Goal: Obtain resource: Obtain resource

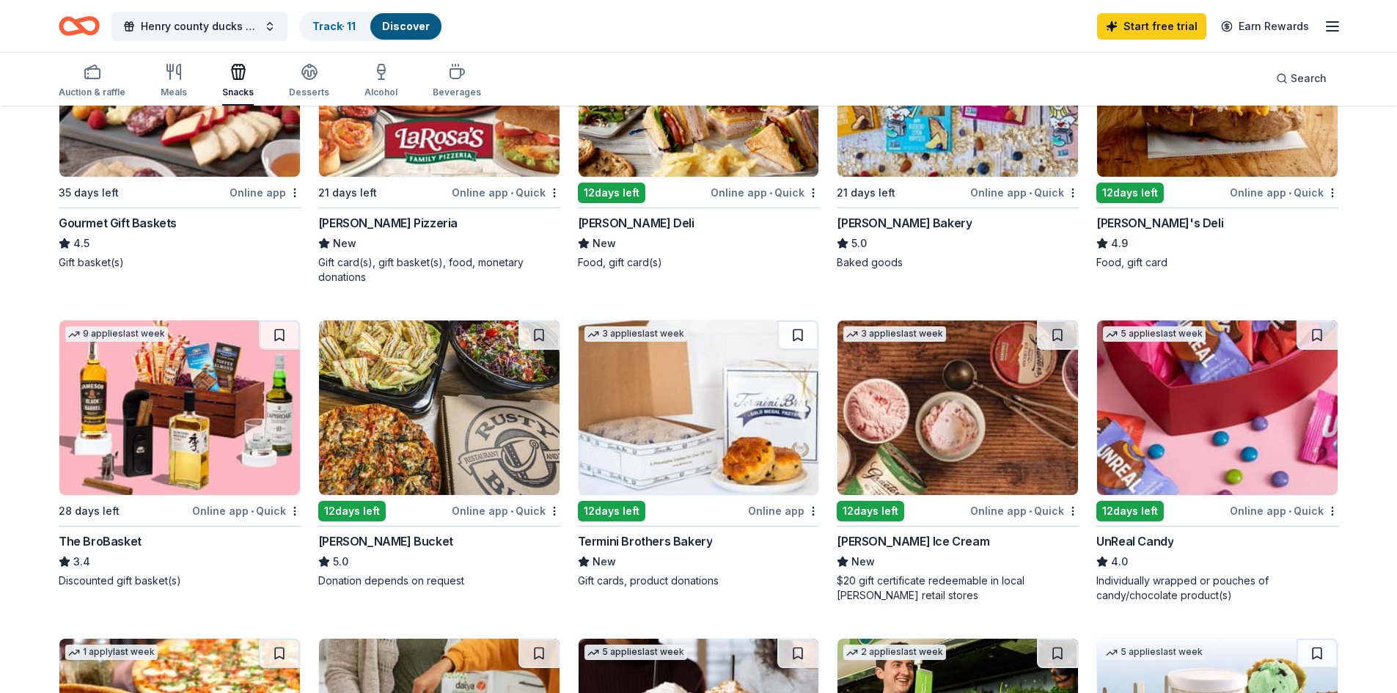
scroll to position [660, 0]
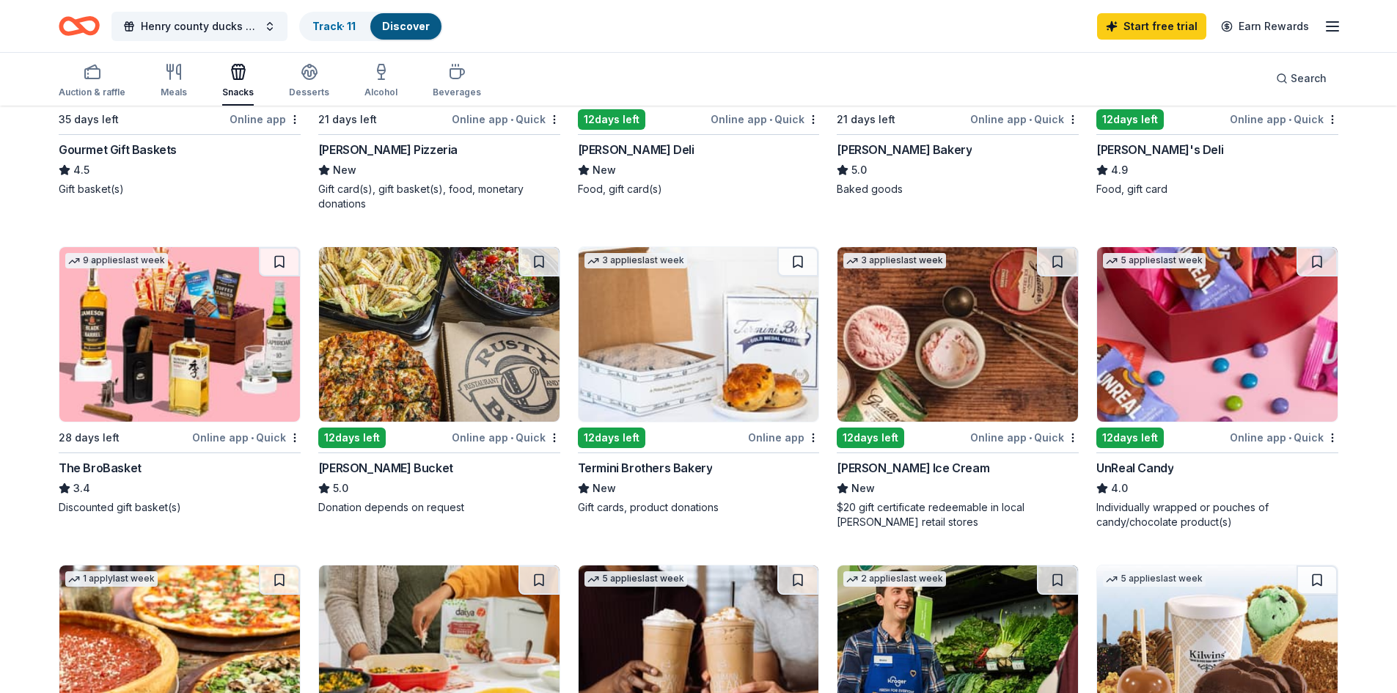
click at [1136, 468] on div "UnReal Candy" at bounding box center [1134, 468] width 77 height 18
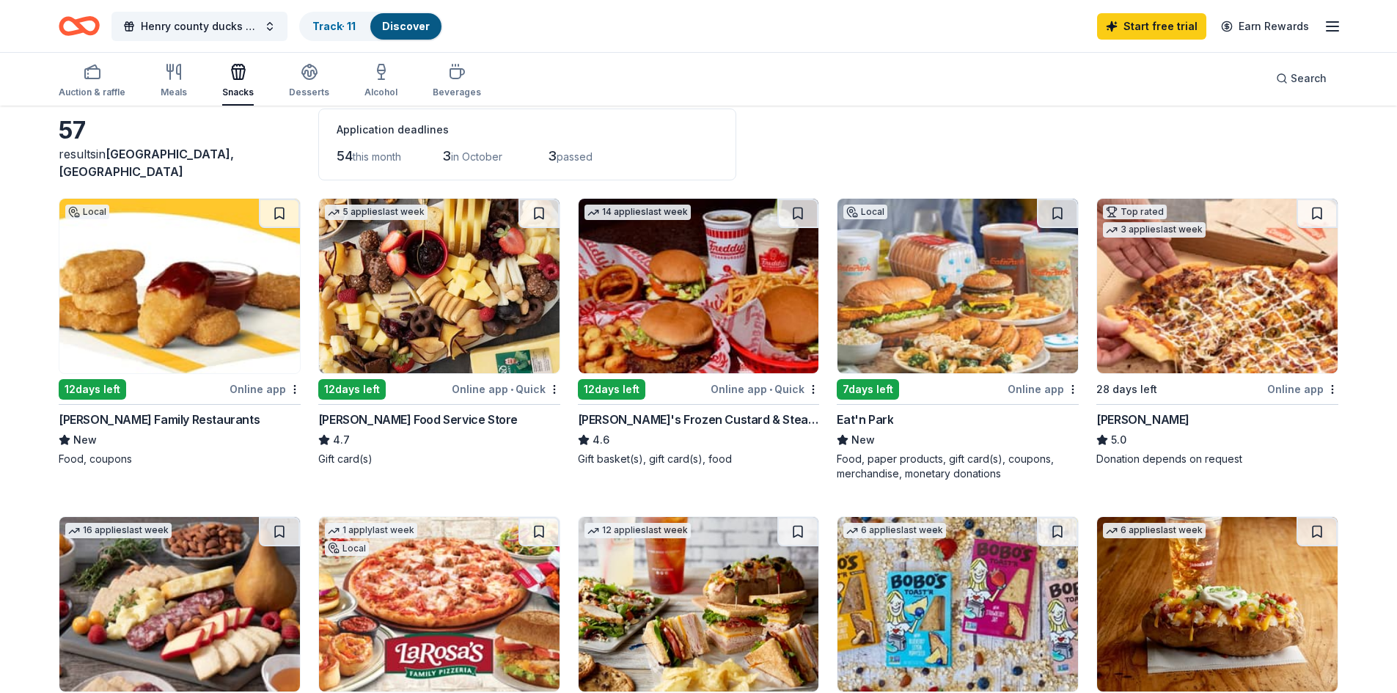
scroll to position [0, 0]
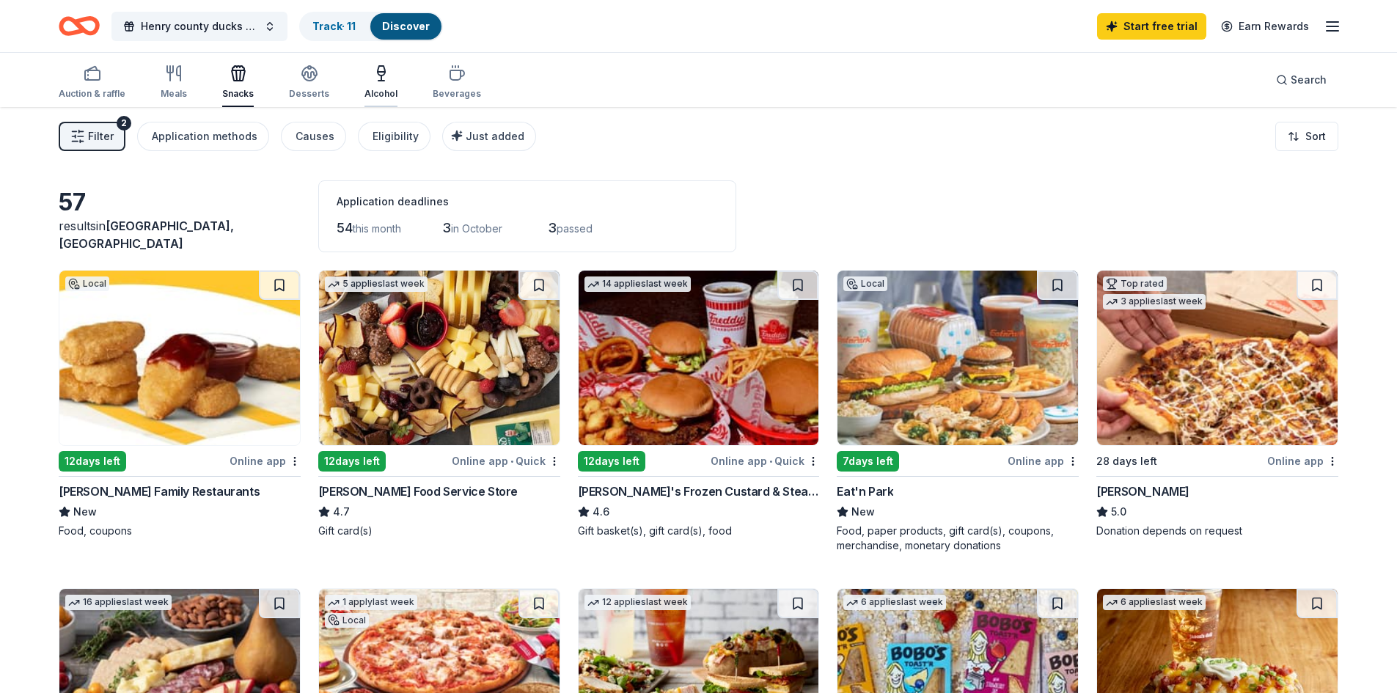
click at [380, 84] on div "Alcohol" at bounding box center [380, 82] width 33 height 35
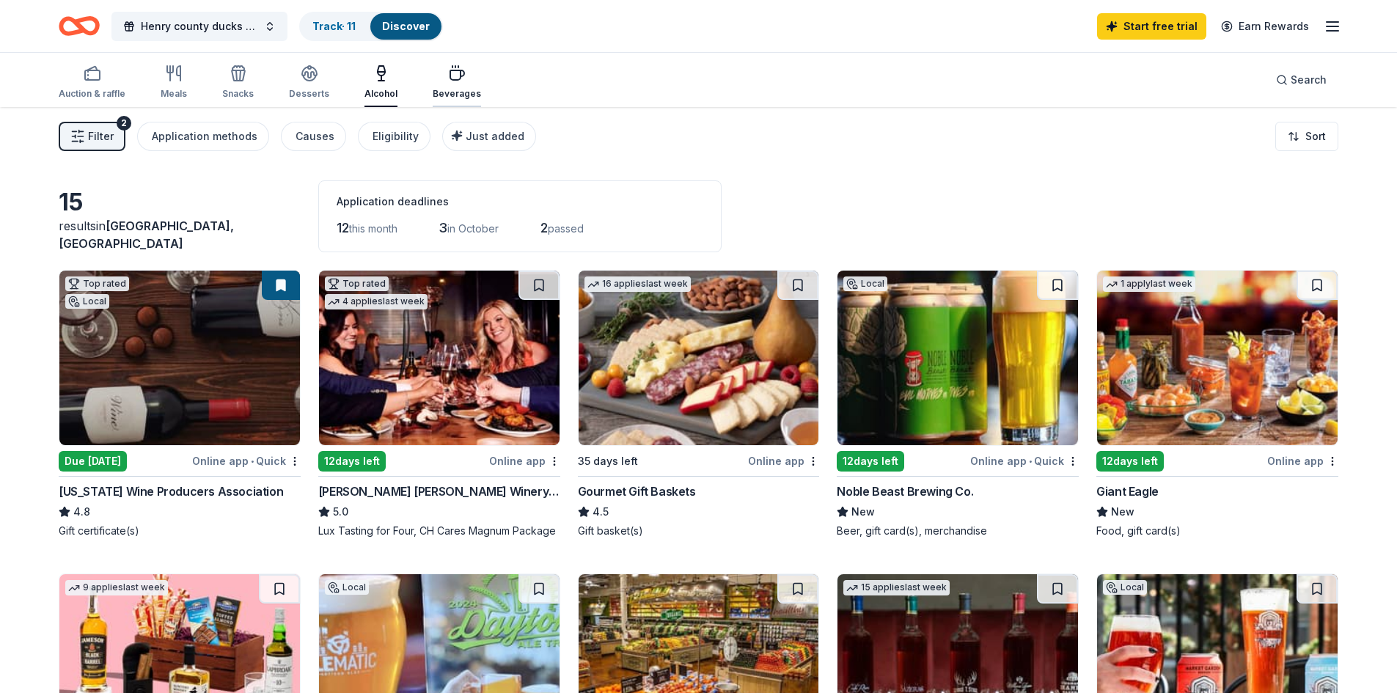
click at [455, 89] on div "Beverages" at bounding box center [457, 94] width 48 height 12
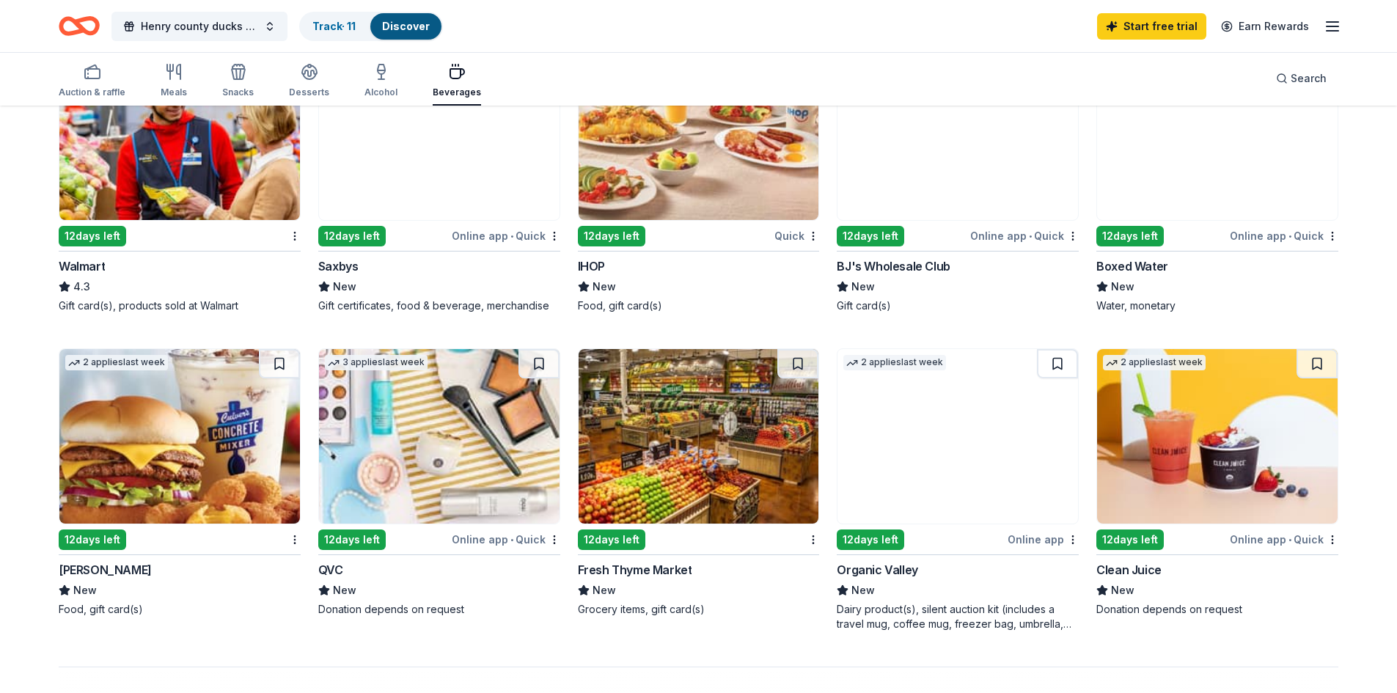
scroll to position [880, 0]
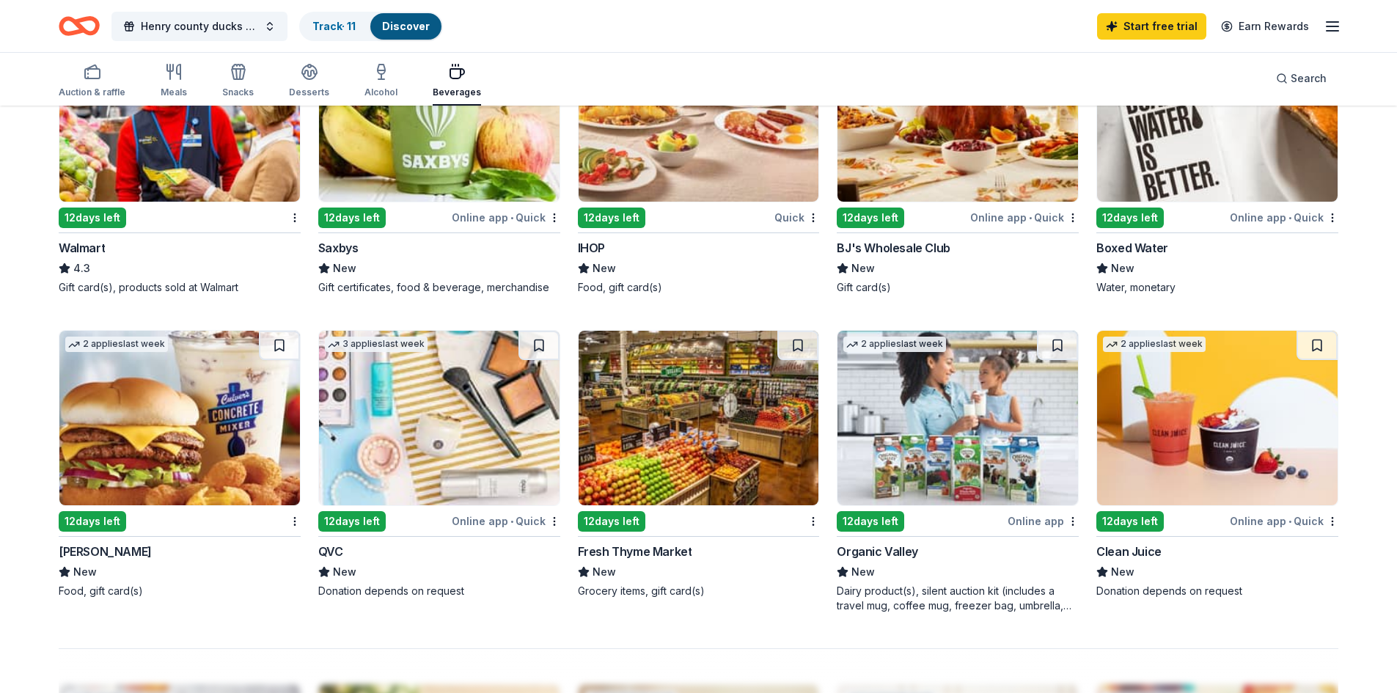
click at [87, 543] on div "[PERSON_NAME]" at bounding box center [105, 552] width 93 height 18
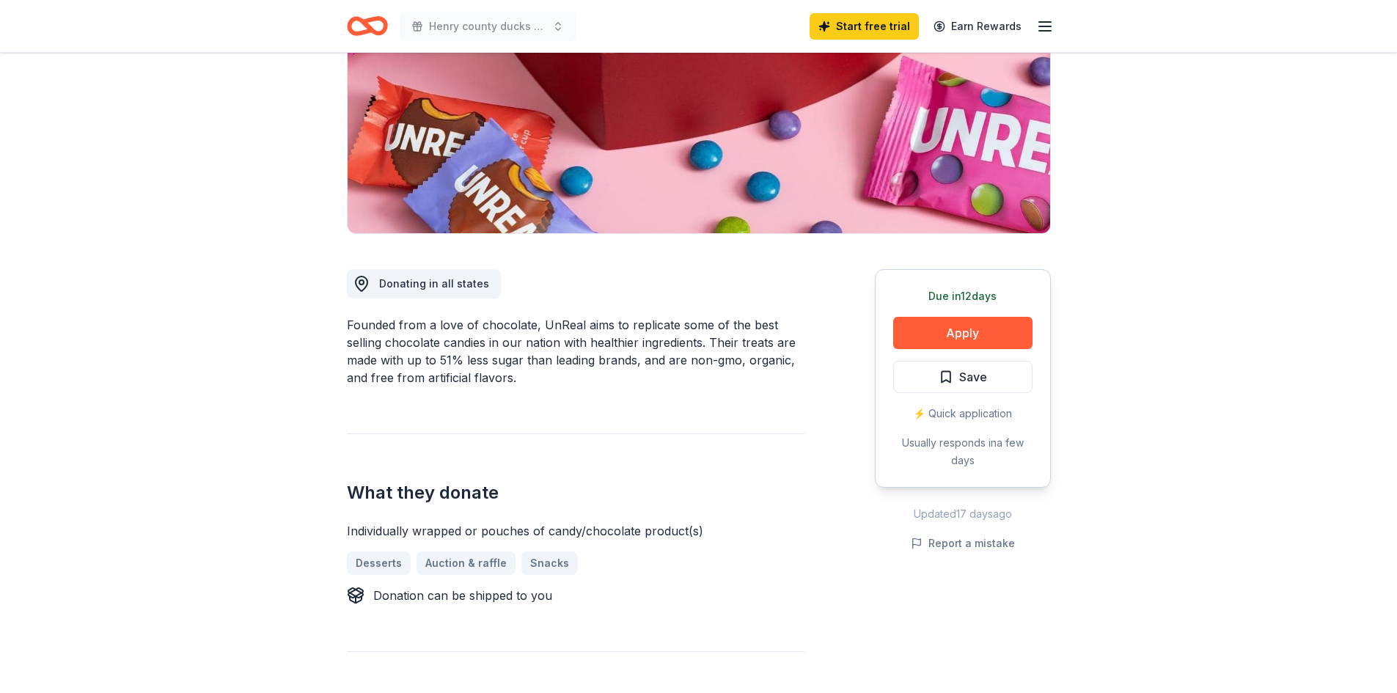
scroll to position [220, 0]
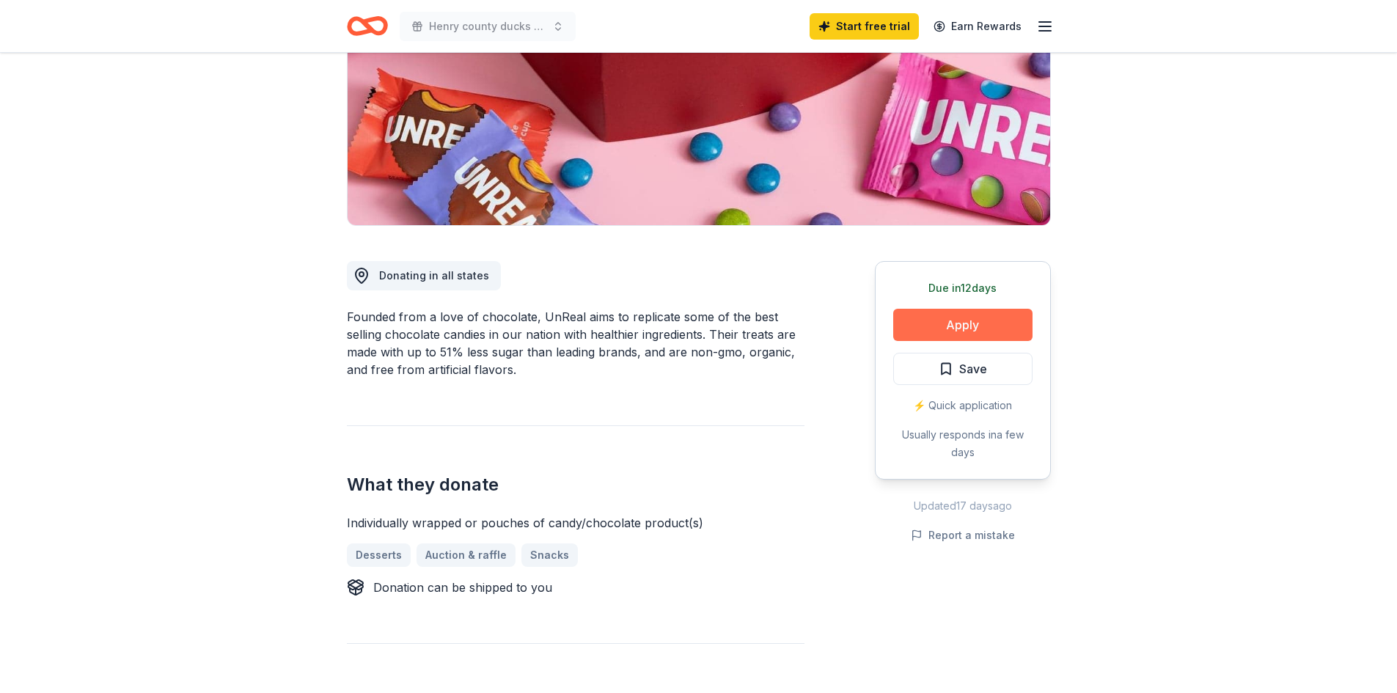
click at [955, 326] on button "Apply" at bounding box center [962, 325] width 139 height 32
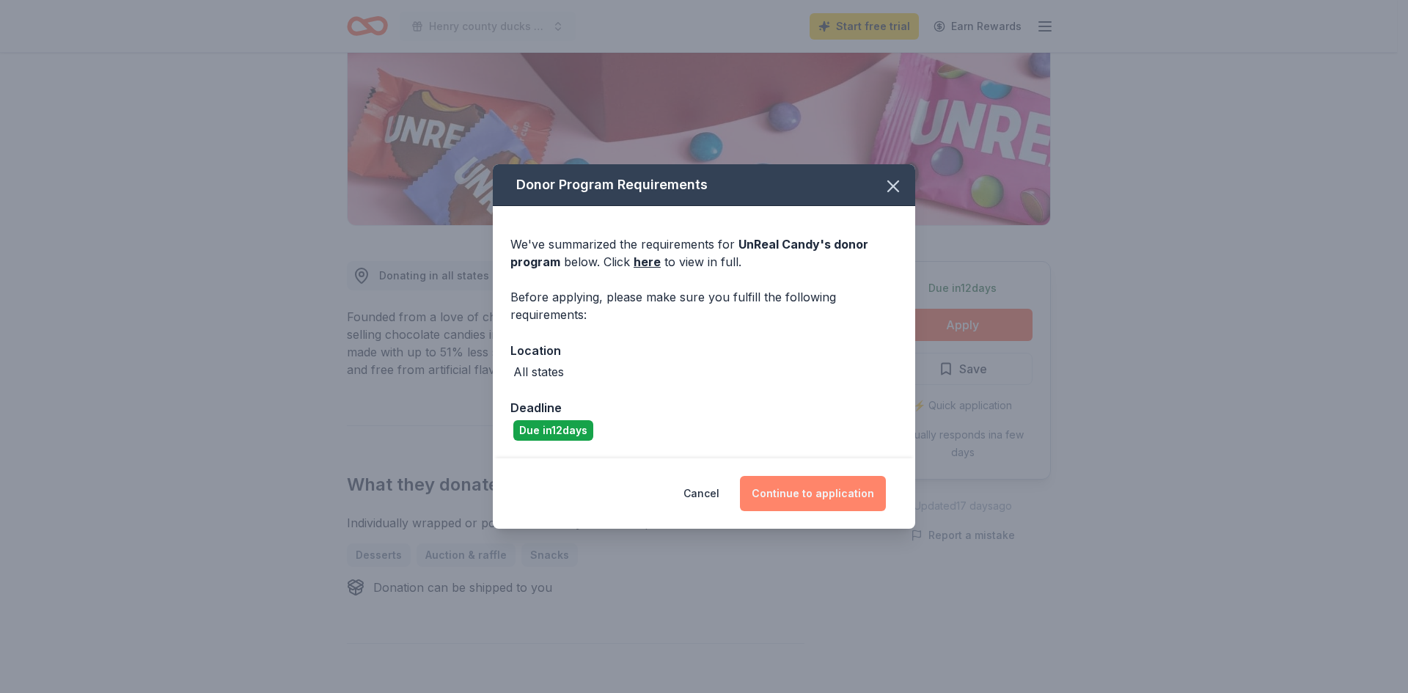
click at [813, 491] on button "Continue to application" at bounding box center [813, 493] width 146 height 35
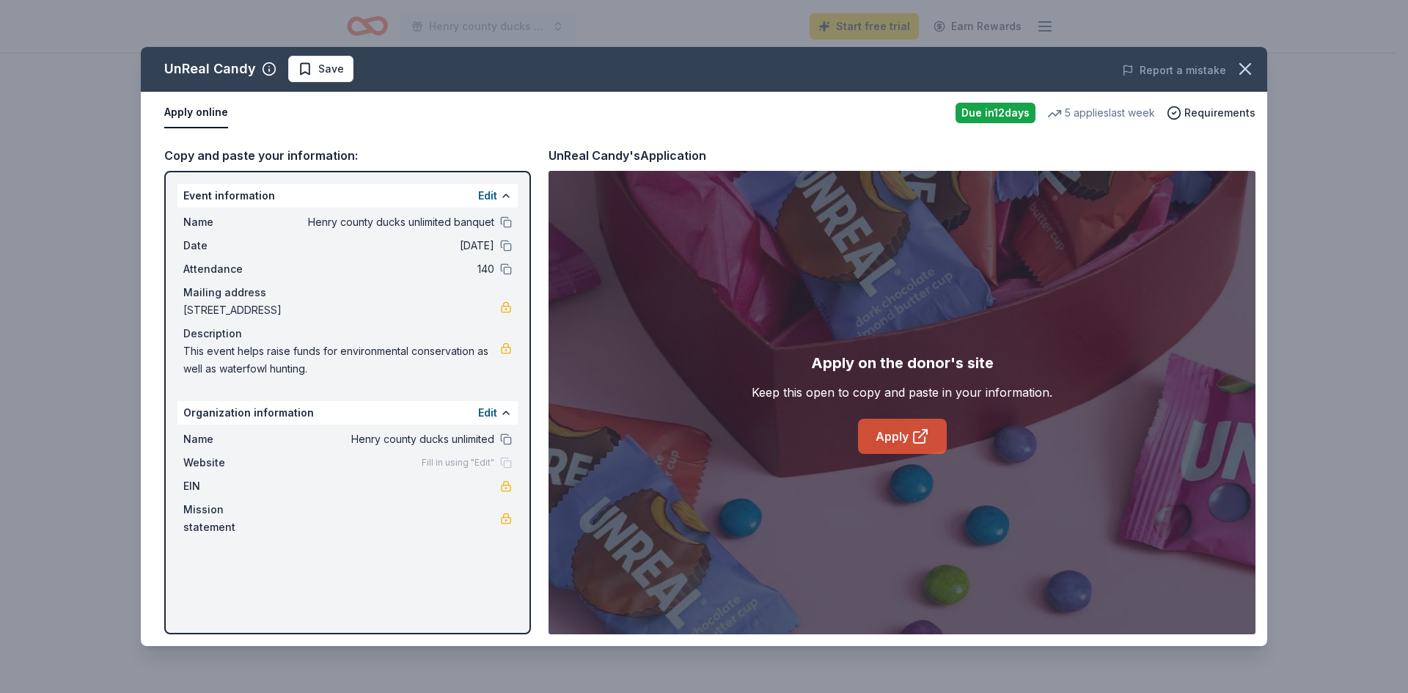
click at [903, 443] on link "Apply" at bounding box center [902, 436] width 89 height 35
click at [1255, 66] on button "button" at bounding box center [1245, 69] width 32 height 32
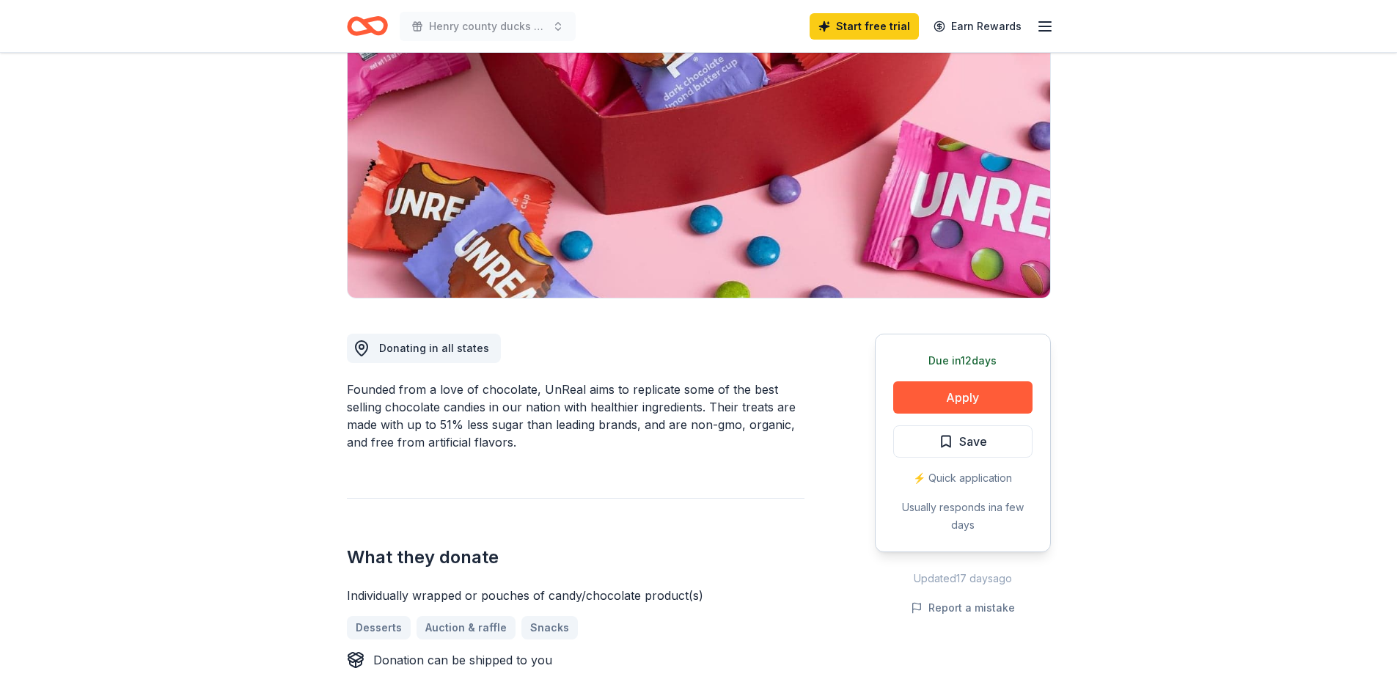
scroll to position [0, 0]
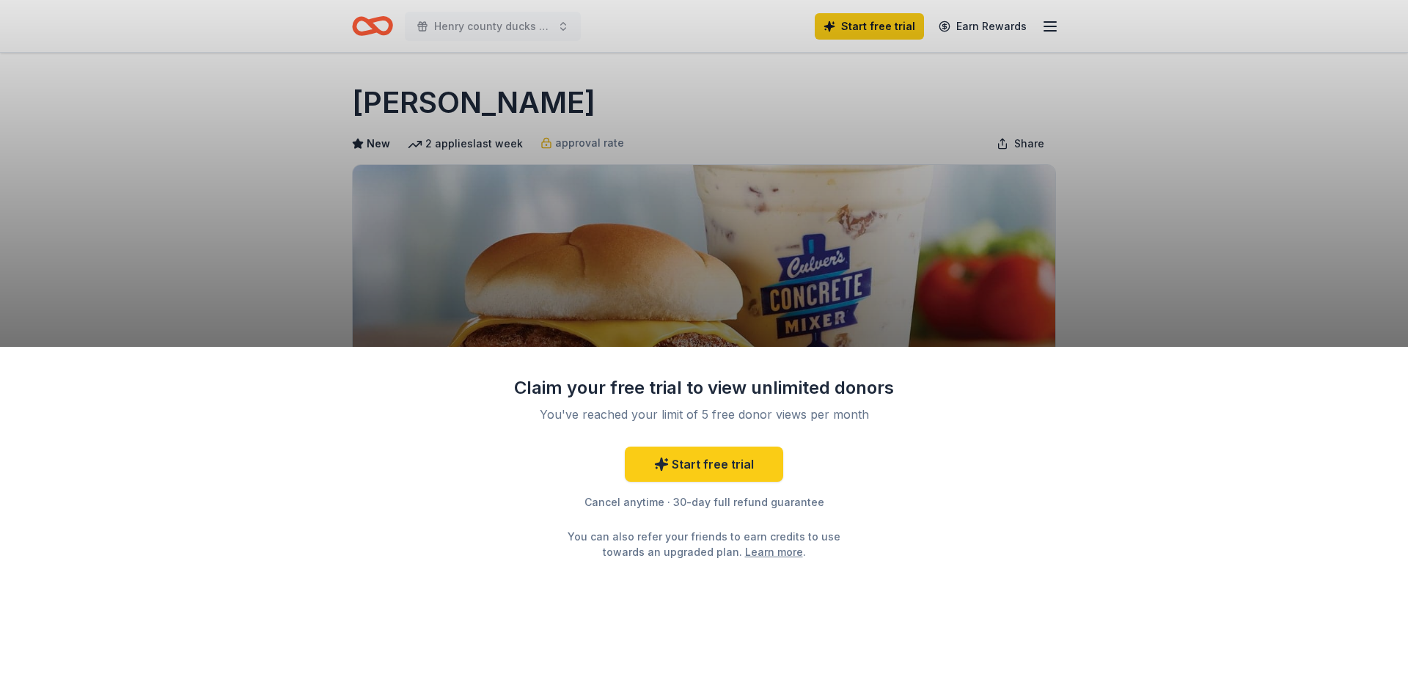
click at [965, 426] on div "Claim your free trial to view unlimited donors You've reached your limit of 5 f…" at bounding box center [704, 520] width 1408 height 347
